Goal: Task Accomplishment & Management: Manage account settings

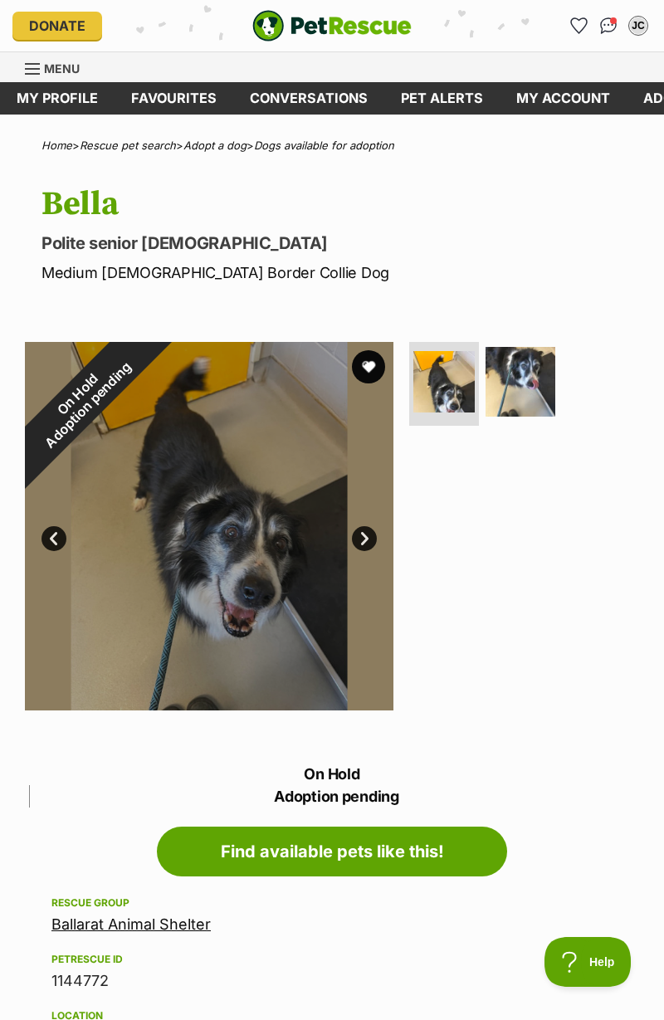
click at [573, 96] on link "My account" at bounding box center [563, 98] width 127 height 32
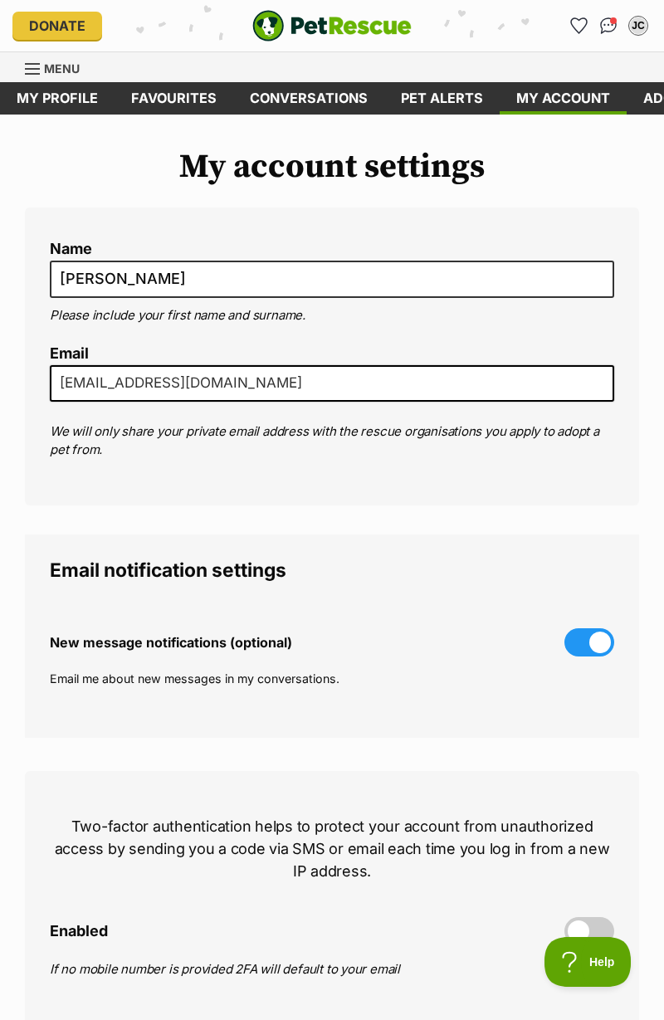
click at [571, 638] on span at bounding box center [589, 642] width 50 height 28
click at [0, 0] on input "New message notifications (optional)" at bounding box center [0, 0] width 0 height 0
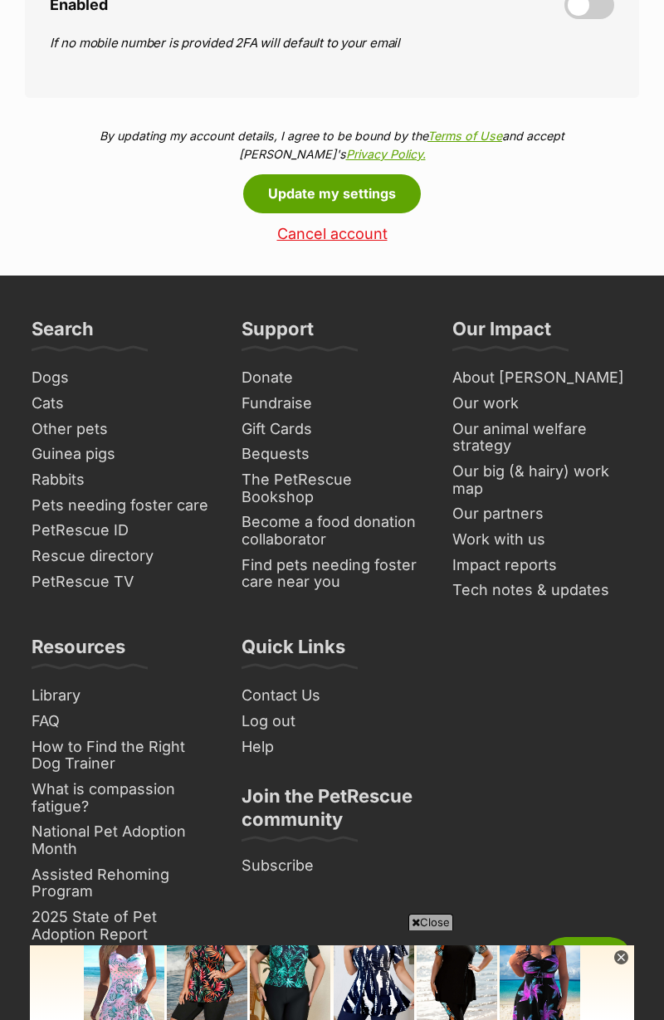
click at [339, 236] on link "Cancel account" at bounding box center [332, 234] width 614 height 17
